Goal: Transaction & Acquisition: Subscribe to service/newsletter

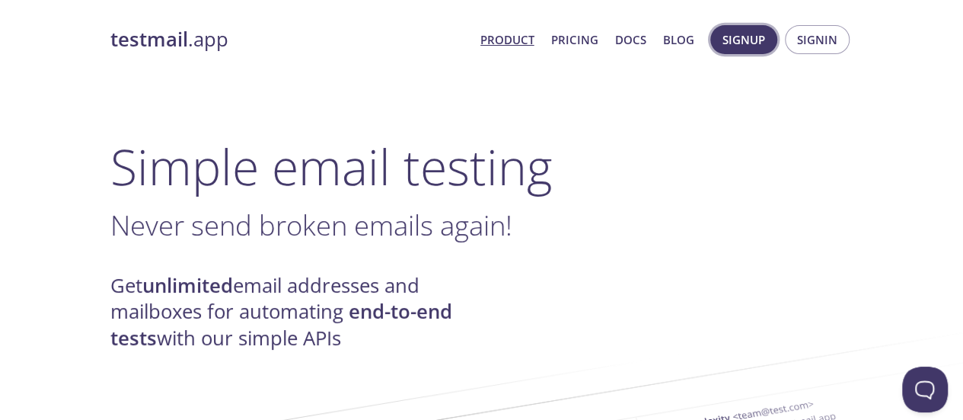
click at [735, 41] on span "Signup" at bounding box center [744, 40] width 43 height 20
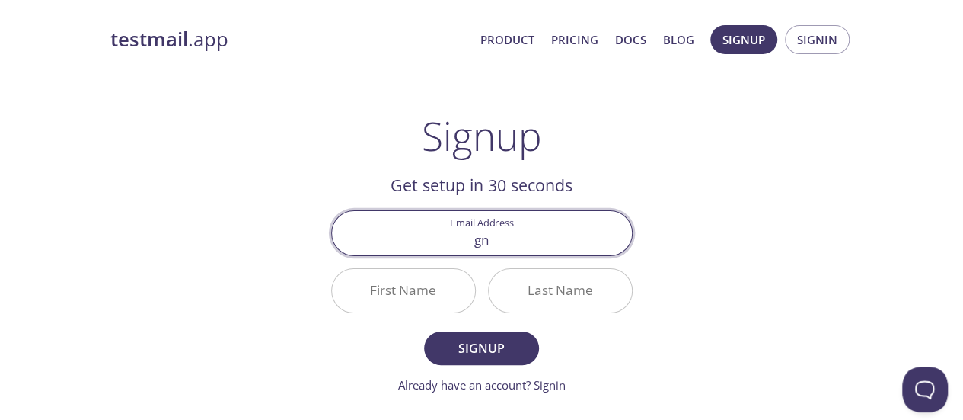
type input "[EMAIL_ADDRESS][DOMAIN_NAME]"
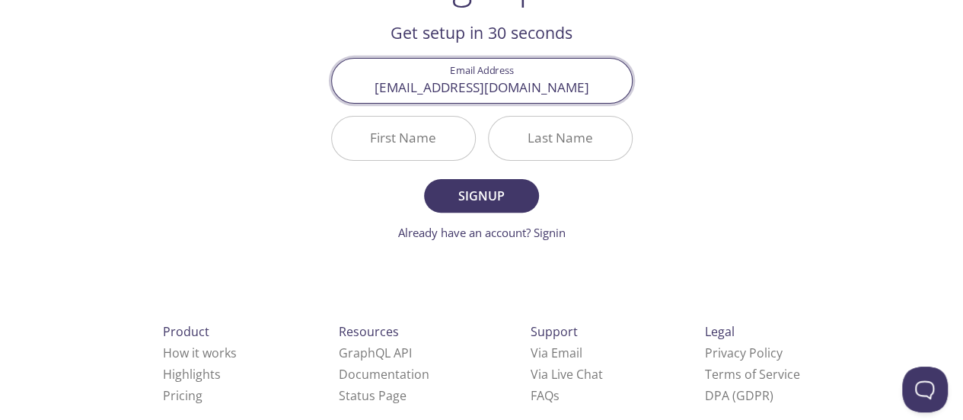
scroll to position [180, 0]
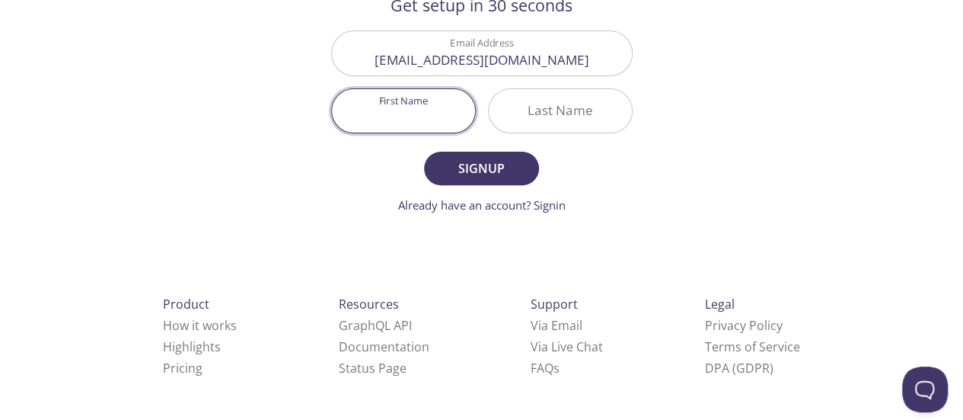
click at [394, 112] on input "First Name" at bounding box center [403, 110] width 143 height 43
type input "[PERSON_NAME]"
click at [562, 107] on input "Last Name" at bounding box center [560, 110] width 143 height 43
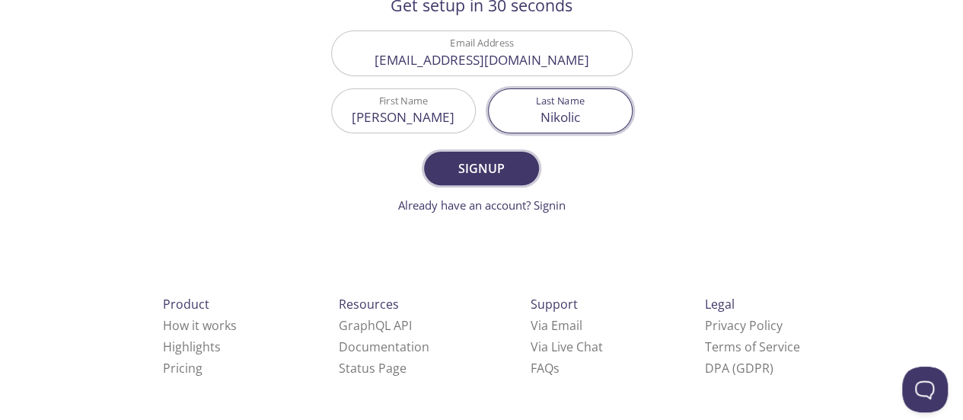
type input "Nikolic"
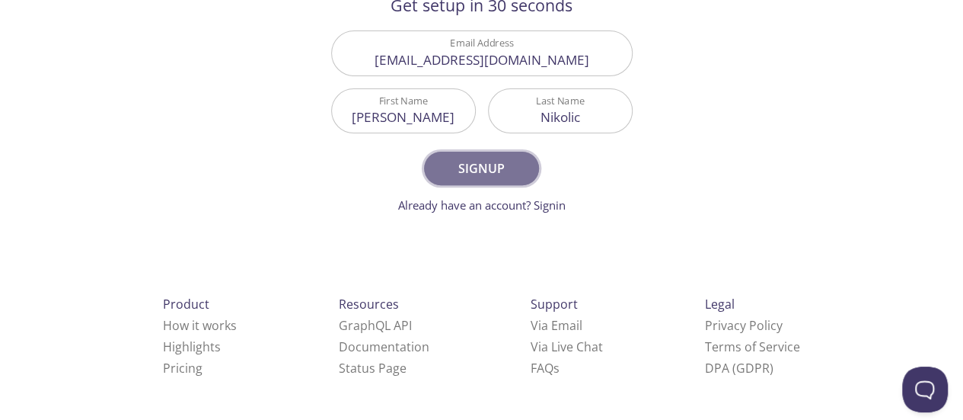
click at [509, 165] on span "Signup" at bounding box center [481, 168] width 81 height 21
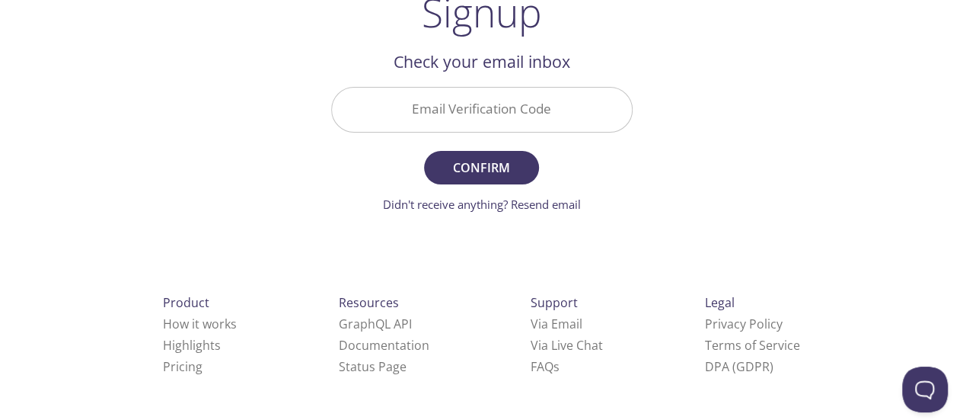
scroll to position [123, 0]
click at [586, 104] on input "Email Verification Code" at bounding box center [482, 109] width 300 height 43
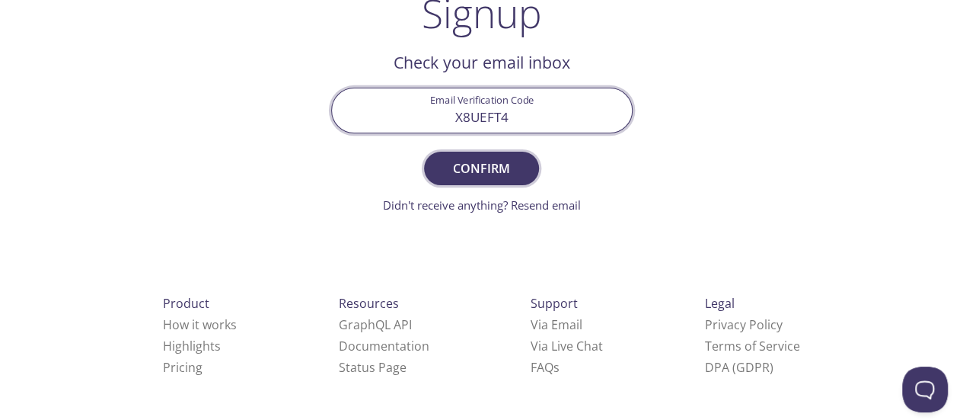
type input "X8UEFT4"
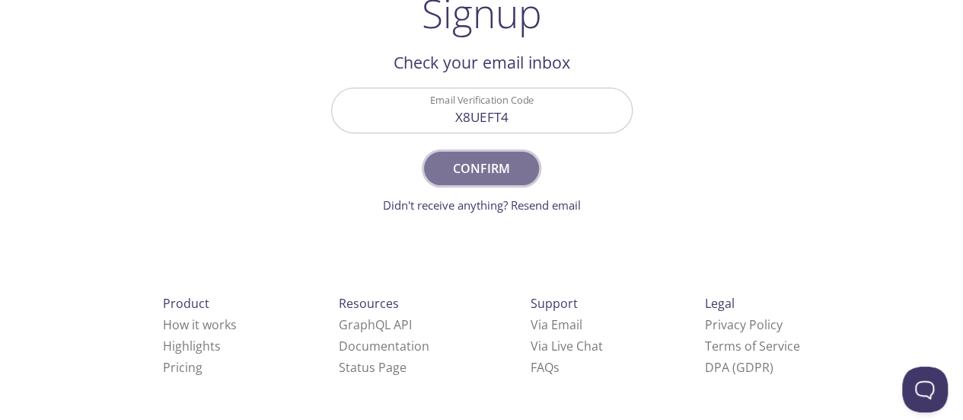
click at [495, 165] on span "Confirm" at bounding box center [481, 168] width 81 height 21
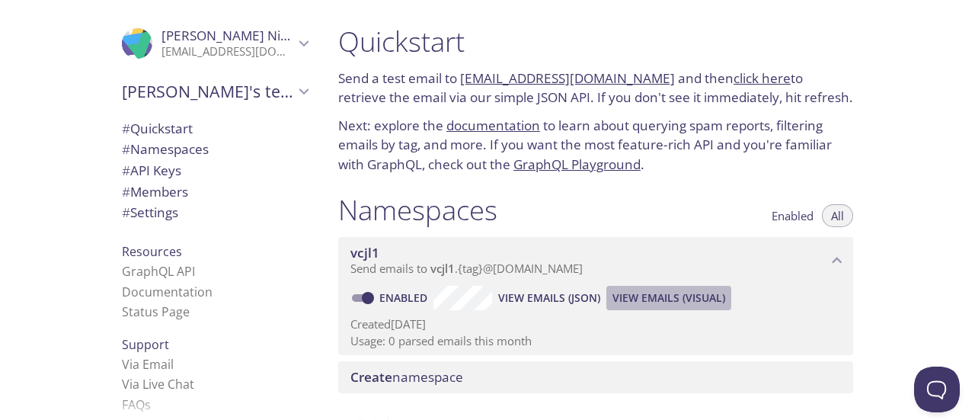
click at [656, 301] on span "View Emails (Visual)" at bounding box center [668, 298] width 113 height 18
drag, startPoint x: 724, startPoint y: 100, endPoint x: 732, endPoint y: 72, distance: 28.5
click at [726, 95] on p "Send a test email to [EMAIL_ADDRESS][DOMAIN_NAME] and then click here to retrie…" at bounding box center [595, 88] width 515 height 39
drag, startPoint x: 458, startPoint y: 77, endPoint x: 638, endPoint y: 73, distance: 179.7
click at [638, 73] on p "Send a test email to [EMAIL_ADDRESS][DOMAIN_NAME] and then click here to retrie…" at bounding box center [595, 88] width 515 height 39
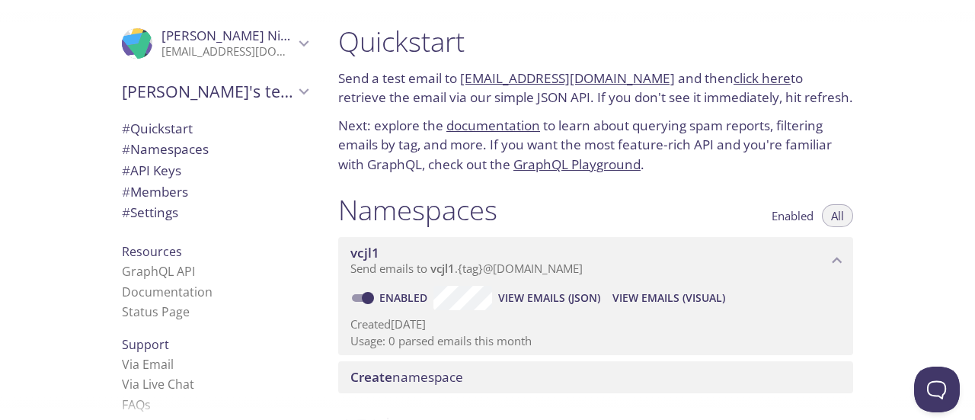
copy p "[EMAIL_ADDRESS][DOMAIN_NAME]"
click at [870, 101] on div "Quickstart Send a test email to [EMAIL_ADDRESS][DOMAIN_NAME] and then click her…" at bounding box center [601, 210] width 551 height 420
click at [733, 80] on link "click here" at bounding box center [761, 78] width 57 height 18
click at [658, 298] on span "View Emails (Visual)" at bounding box center [668, 298] width 113 height 18
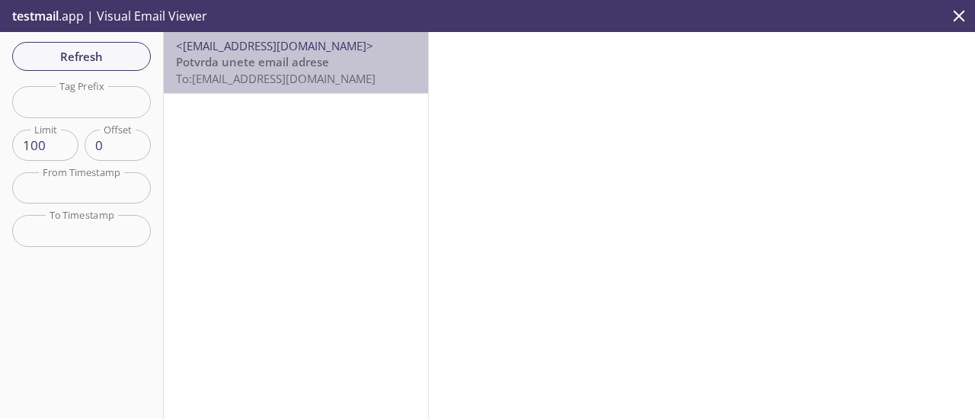
click at [327, 60] on span "Potvrda unete email adrese" at bounding box center [252, 61] width 153 height 15
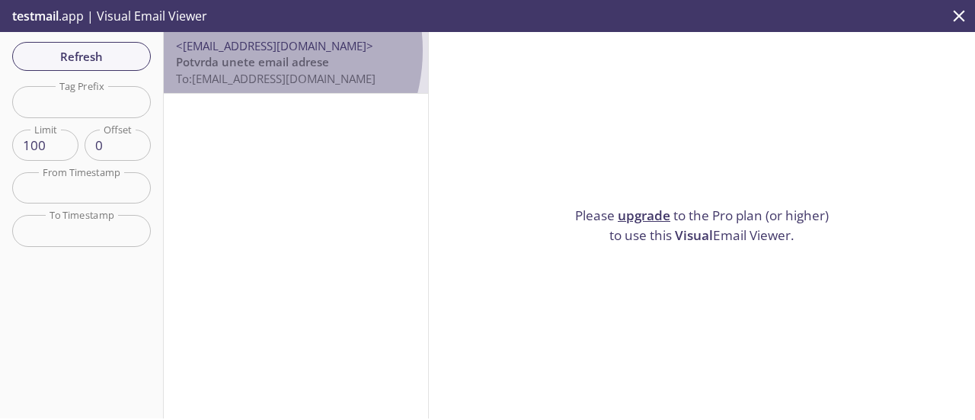
click at [244, 50] on span "<[EMAIL_ADDRESS][DOMAIN_NAME]>" at bounding box center [274, 45] width 197 height 15
click at [276, 83] on span "To: [EMAIL_ADDRESS][DOMAIN_NAME]" at bounding box center [276, 78] width 200 height 15
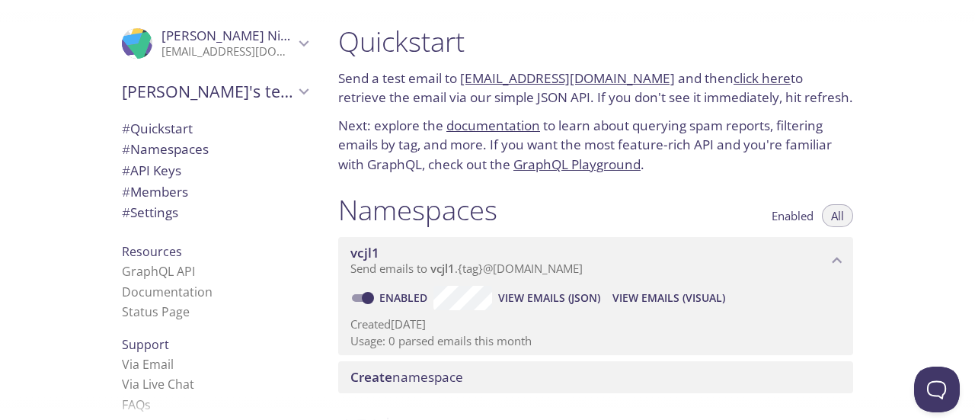
click at [545, 299] on span "View Emails (JSON)" at bounding box center [549, 298] width 102 height 18
click at [649, 298] on span "View Emails (Visual)" at bounding box center [668, 298] width 113 height 18
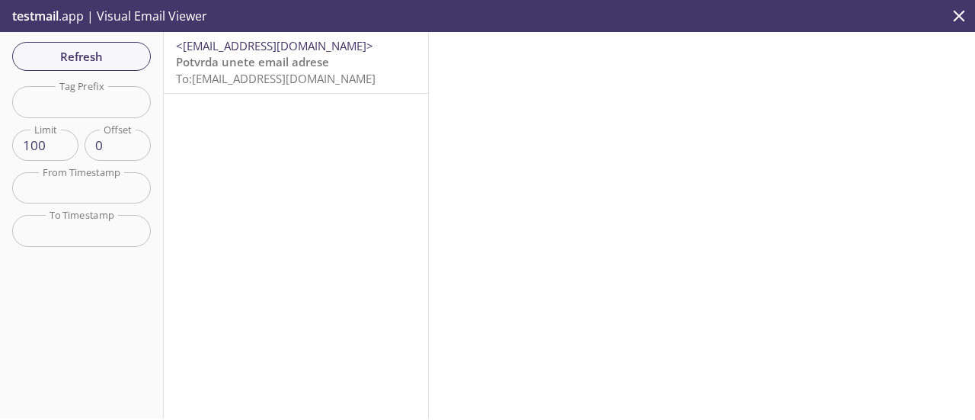
click at [340, 52] on span "<[EMAIL_ADDRESS][DOMAIN_NAME]>" at bounding box center [296, 46] width 240 height 16
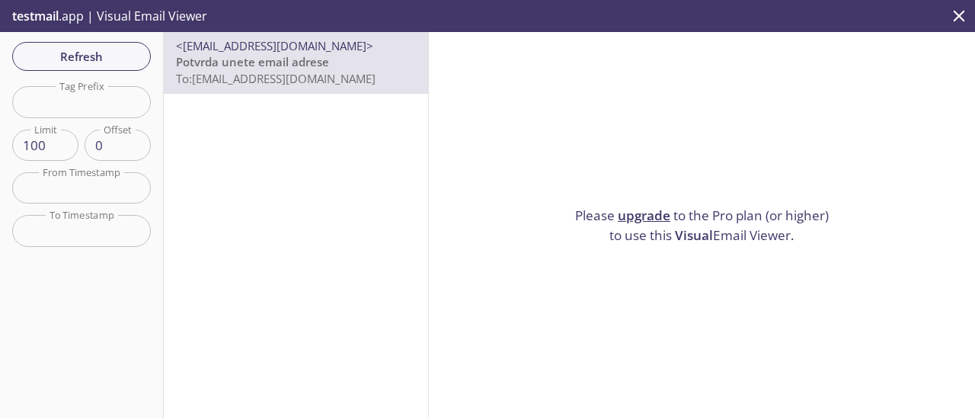
drag, startPoint x: 302, startPoint y: 48, endPoint x: 244, endPoint y: 150, distance: 117.3
click at [238, 158] on div "<[EMAIL_ADDRESS][DOMAIN_NAME]> Potvrda unete email adrese To: [EMAIL_ADDRESS][D…" at bounding box center [296, 225] width 265 height 386
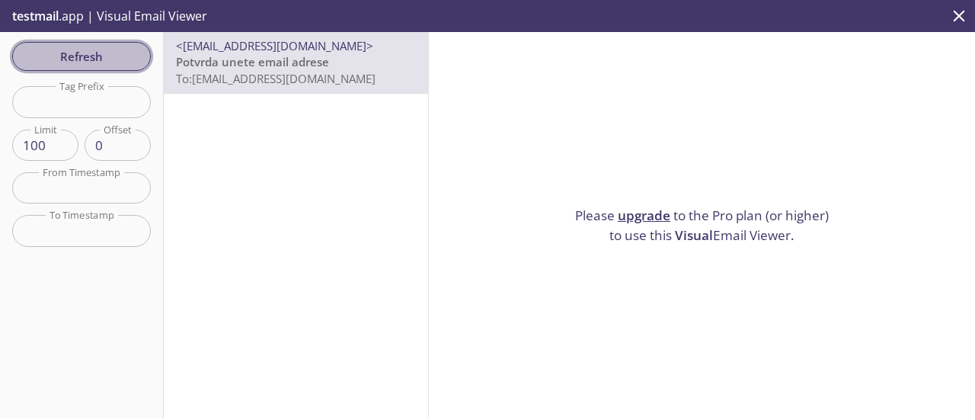
click at [79, 56] on span "Refresh" at bounding box center [81, 56] width 114 height 20
